Goal: Use online tool/utility: Utilize a website feature to perform a specific function

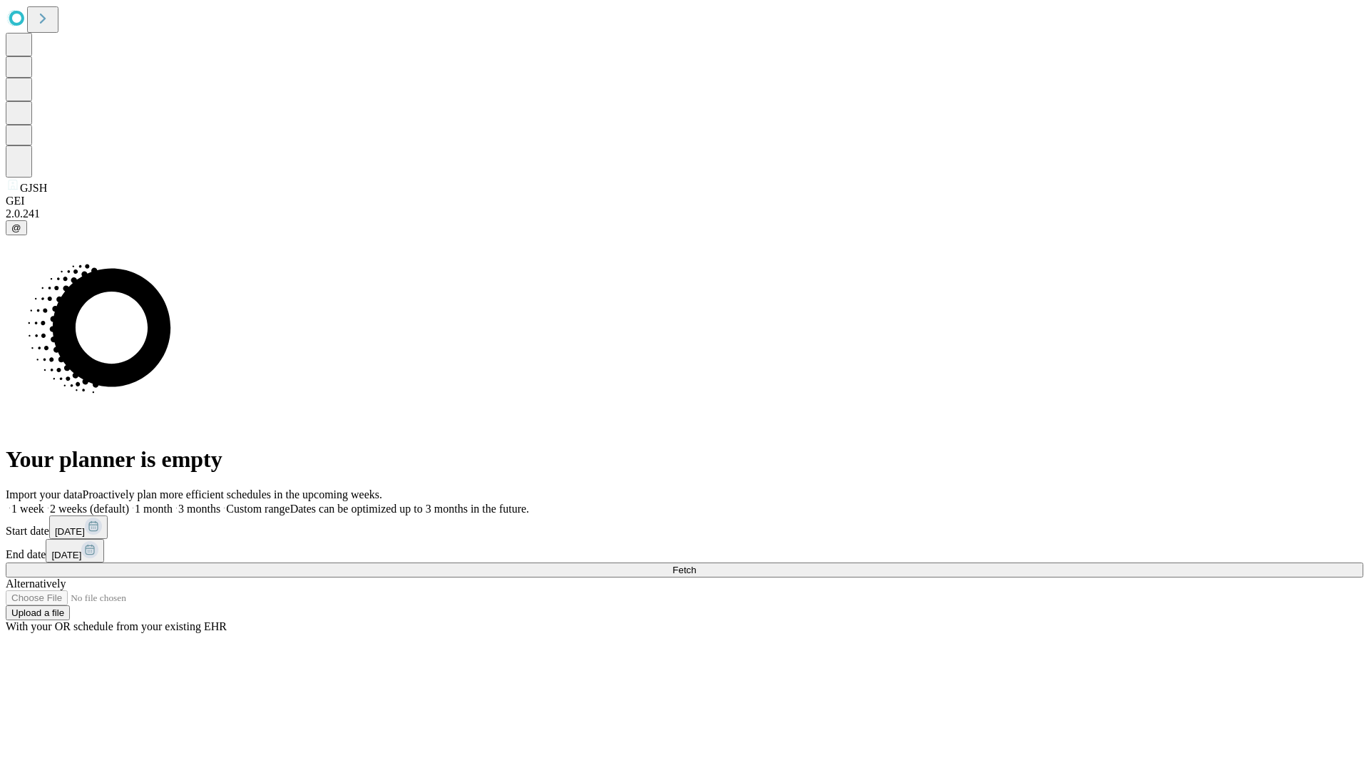
click at [696, 565] on span "Fetch" at bounding box center [684, 570] width 24 height 11
